Goal: Task Accomplishment & Management: Manage account settings

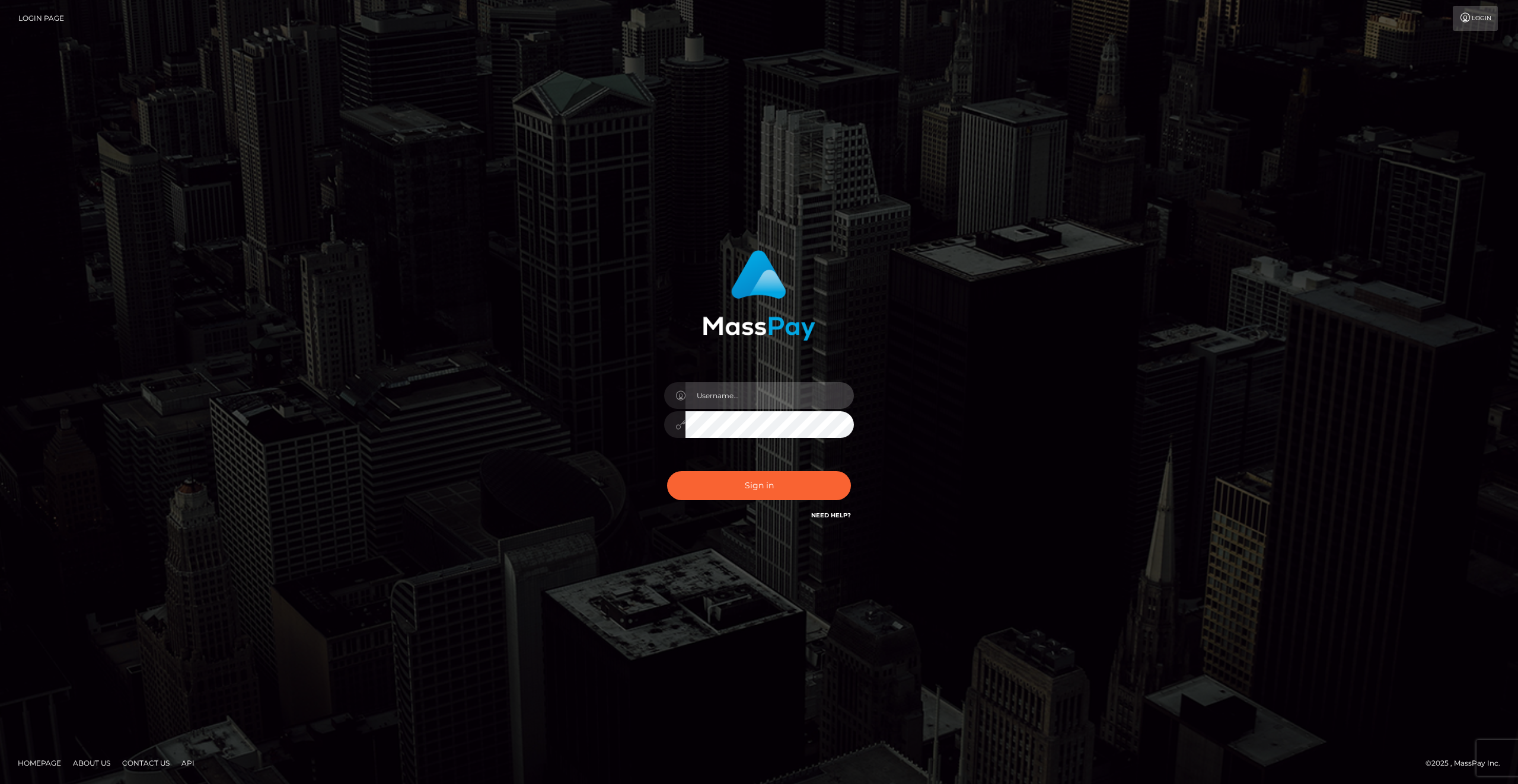
click at [721, 393] on input "text" at bounding box center [769, 395] width 168 height 26
type input "[EMAIL_ADDRESS][DOMAIN_NAME]"
click at [772, 490] on button "Sign in" at bounding box center [759, 486] width 184 height 29
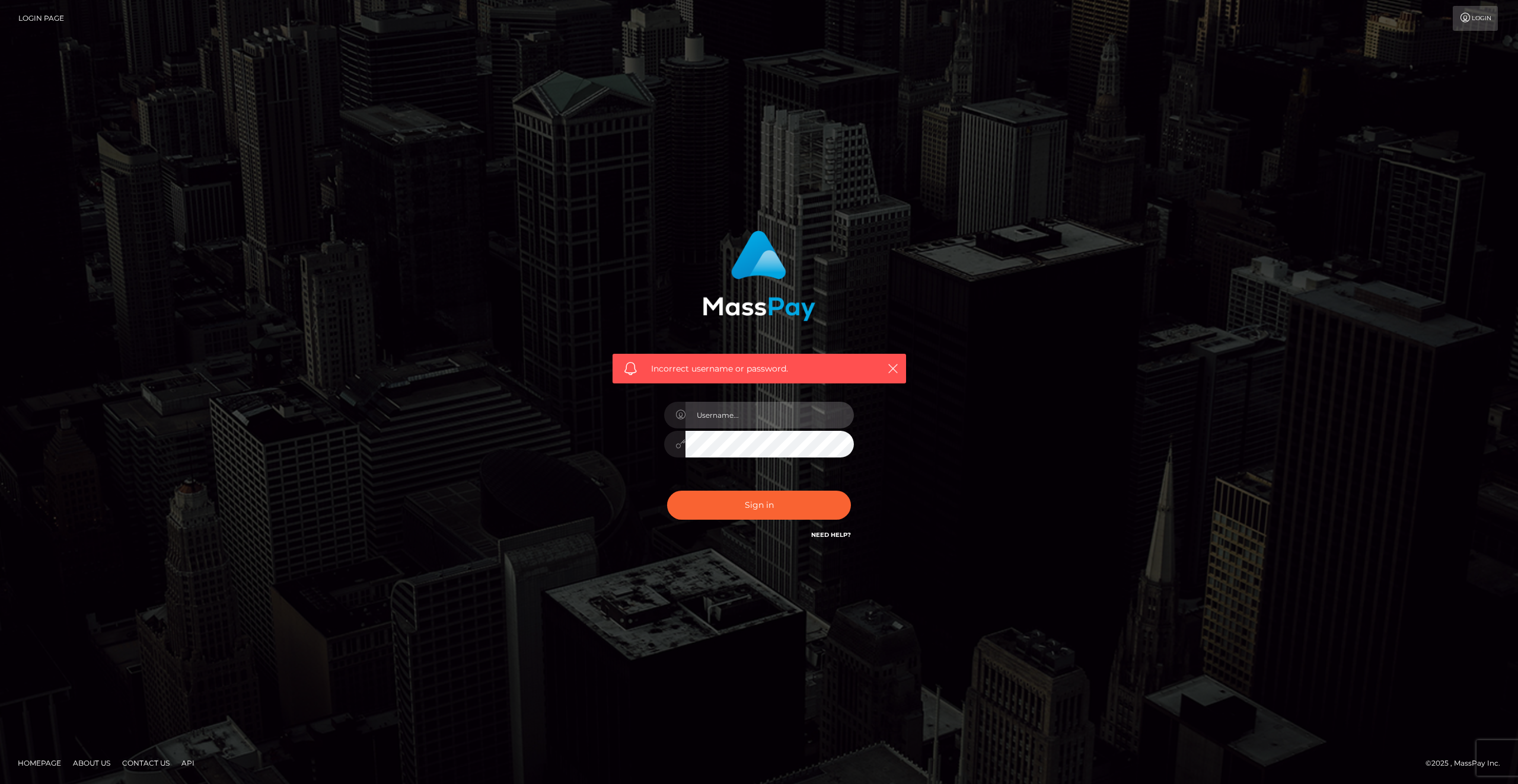
click at [798, 415] on input "text" at bounding box center [769, 414] width 168 height 26
click at [1469, 13] on link "Login" at bounding box center [1475, 18] width 45 height 25
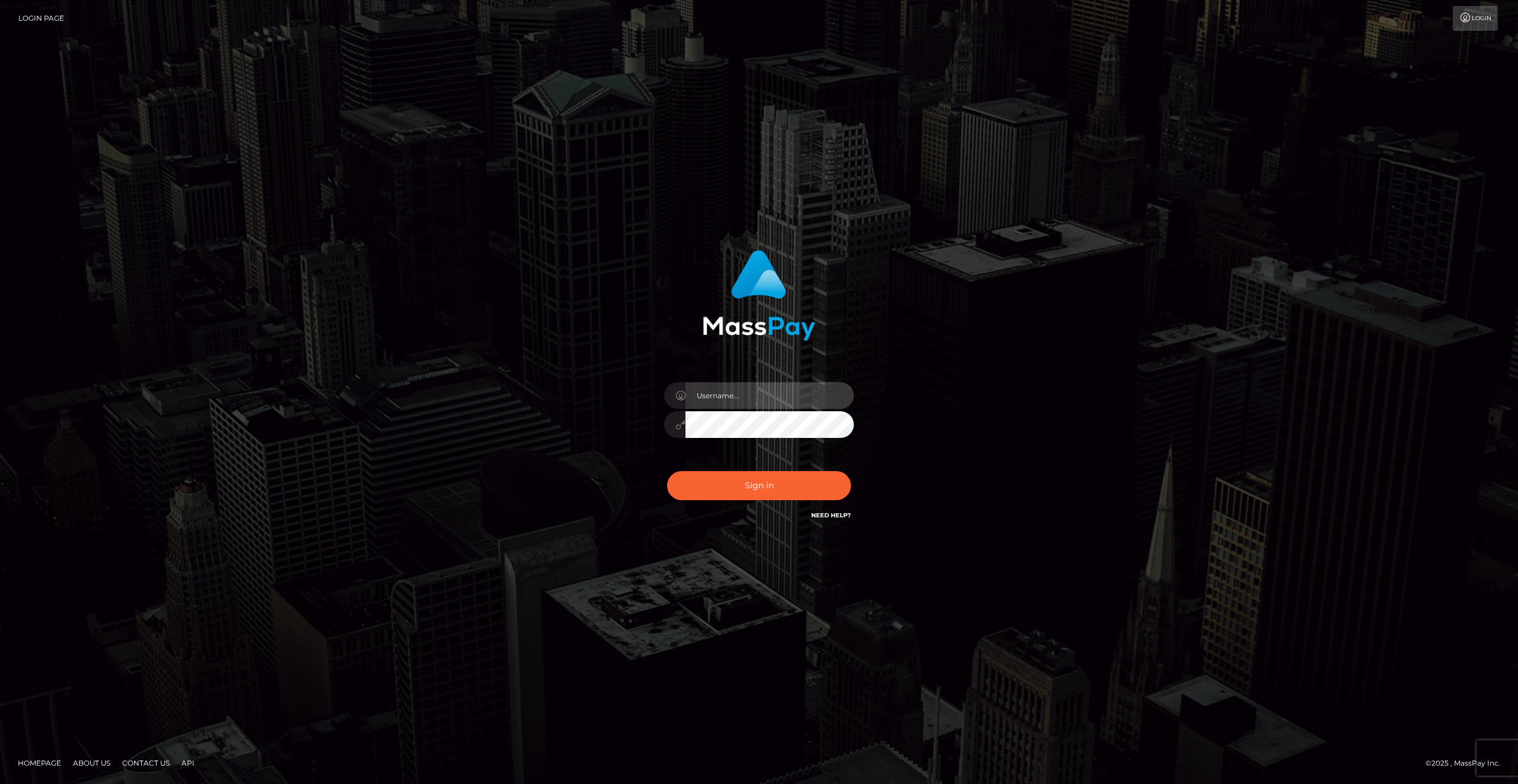
click at [717, 388] on input "text" at bounding box center [769, 395] width 168 height 26
type input "jinxmodebot@gmail.com"
click at [654, 421] on div "jinxmodebot@gmail.com Sign in" at bounding box center [759, 386] width 312 height 290
click at [647, 442] on div "jinxmodebot@gmail.com Sign in" at bounding box center [759, 386] width 312 height 290
click at [757, 484] on button "Sign in" at bounding box center [759, 486] width 184 height 29
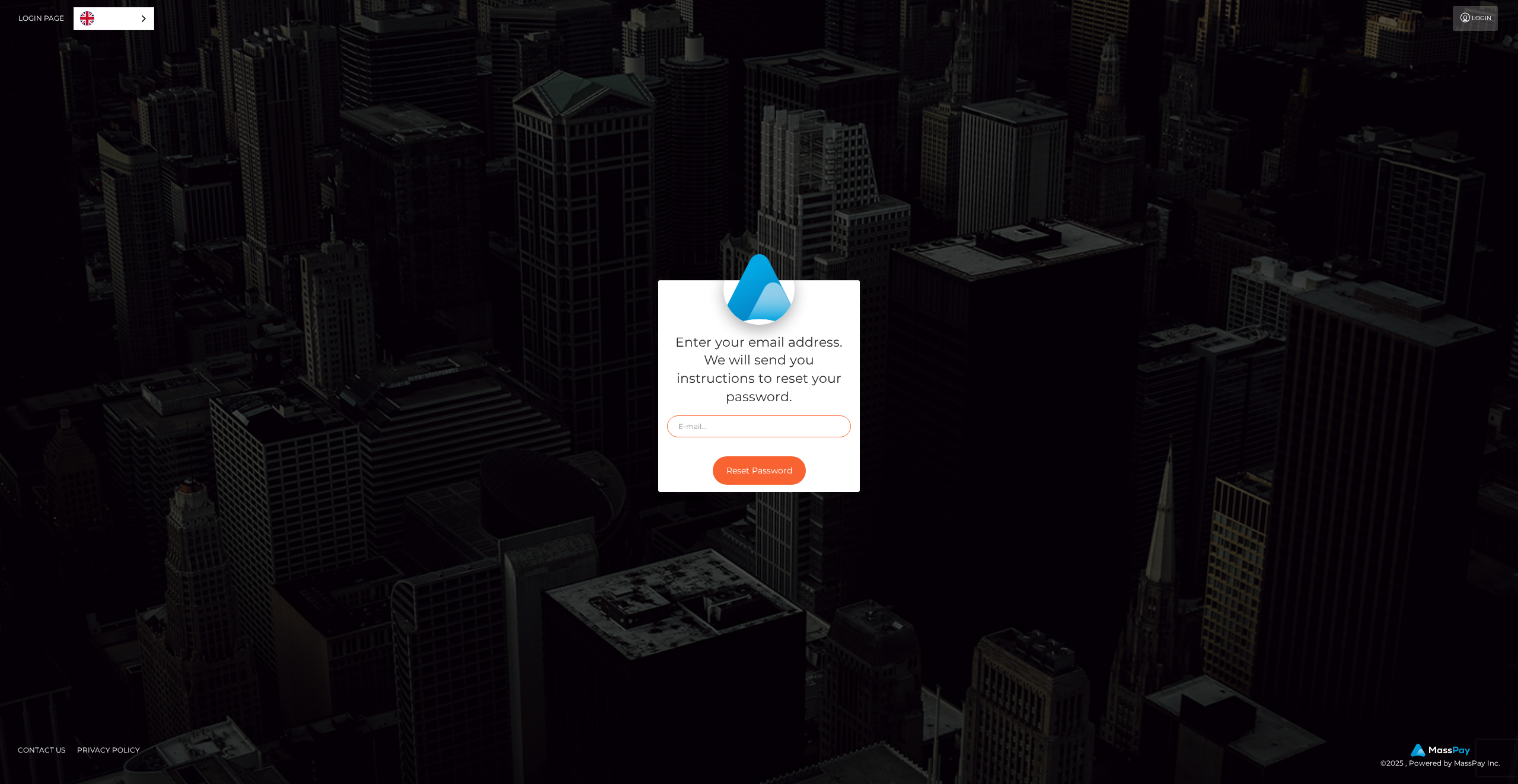
click at [712, 424] on input "text" at bounding box center [759, 426] width 184 height 22
type input "[EMAIL_ADDRESS][DOMAIN_NAME]"
click at [760, 475] on button "Reset Password" at bounding box center [759, 471] width 93 height 29
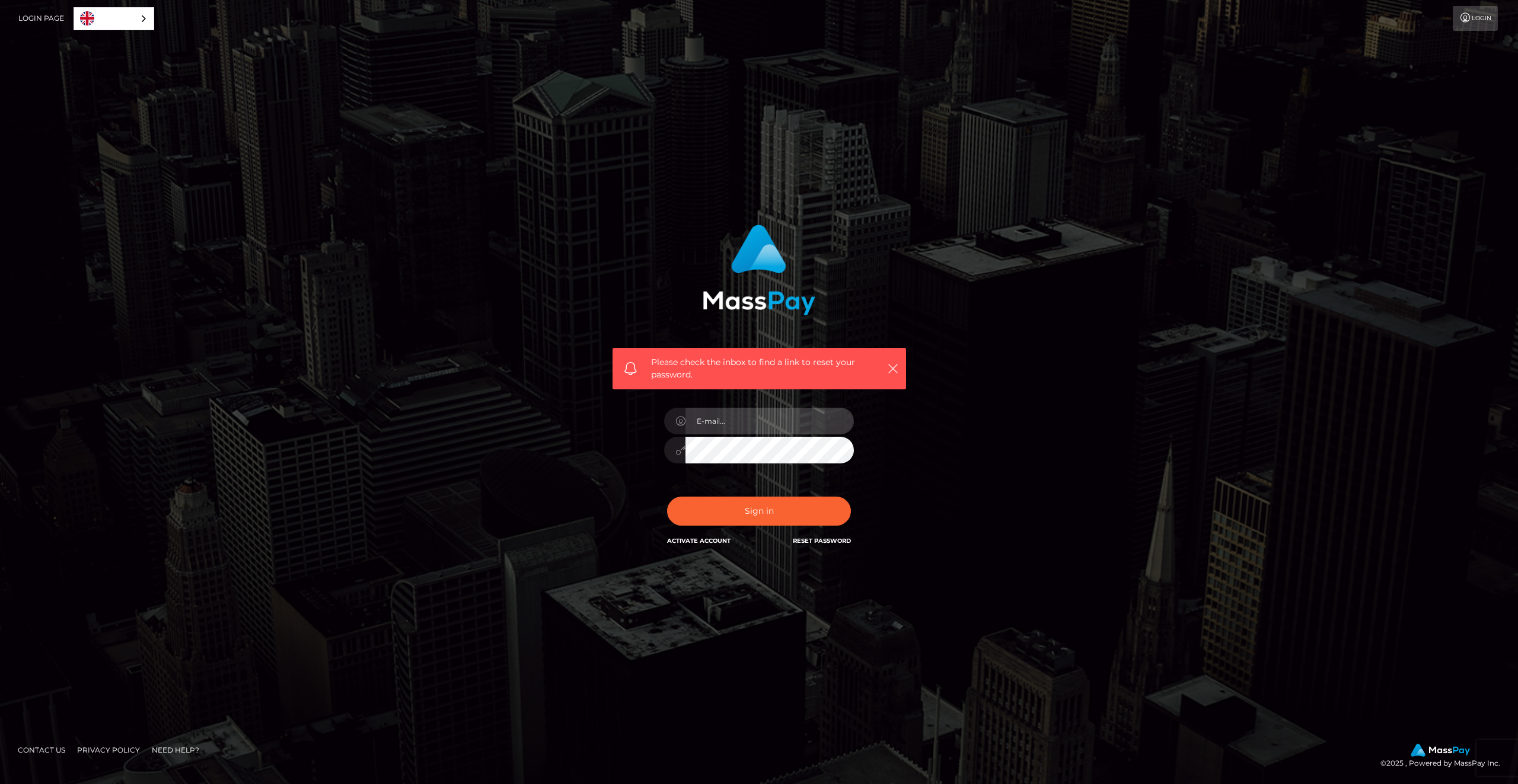
type input "[EMAIL_ADDRESS][DOMAIN_NAME]"
click at [118, 25] on link "English" at bounding box center [114, 18] width 79 height 22
drag, startPoint x: 202, startPoint y: 50, endPoint x: 215, endPoint y: 42, distance: 15.3
click at [204, 48] on div "Please check the inbox to find a link to reset your password. In order to prote…" at bounding box center [759, 392] width 1518 height 784
click at [812, 539] on link "Reset Password" at bounding box center [822, 541] width 58 height 7
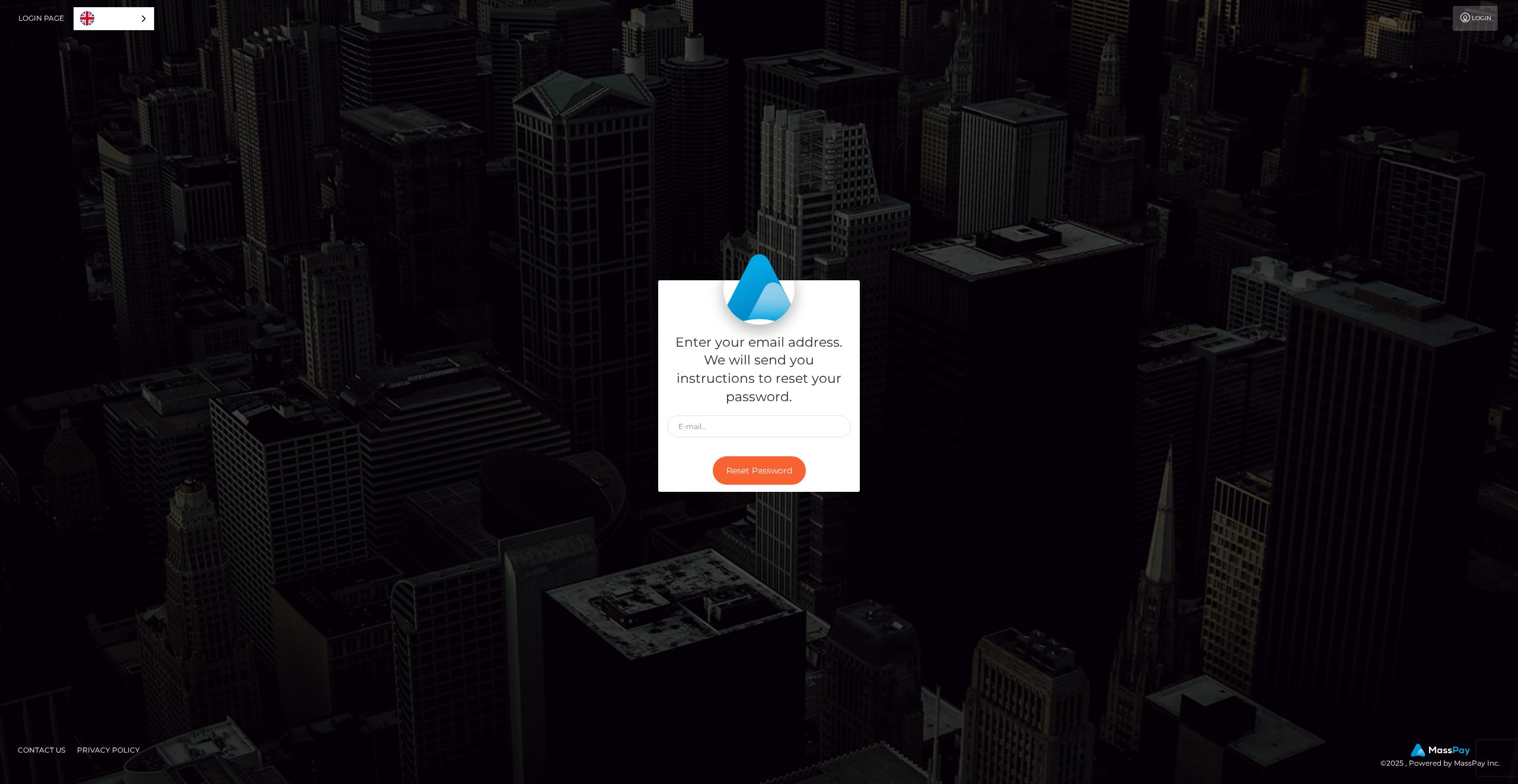
click at [743, 440] on div "Enter your email address. We will send you instructions to reset your password." at bounding box center [759, 387] width 202 height 124
click at [743, 433] on input "text" at bounding box center [759, 426] width 184 height 22
type input "[EMAIL_ADDRESS][DOMAIN_NAME]"
click at [941, 383] on div "Enter your email address. We will send you instructions to reset your password.…" at bounding box center [759, 392] width 676 height 224
click at [770, 466] on button "Reset Password" at bounding box center [759, 471] width 93 height 29
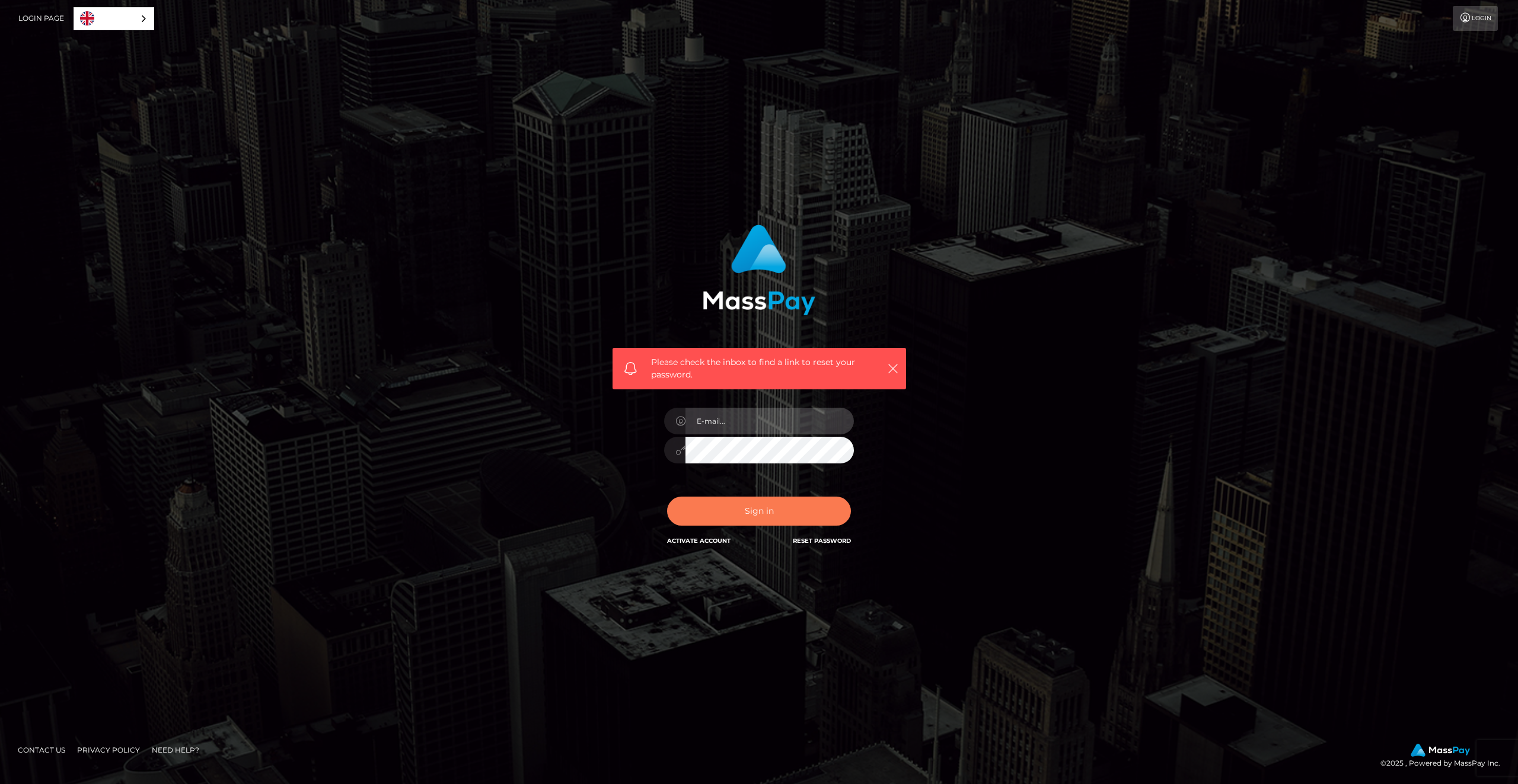
type input "[EMAIL_ADDRESS][DOMAIN_NAME]"
click at [772, 521] on button "Sign in" at bounding box center [759, 511] width 184 height 29
